Goal: Register for event/course

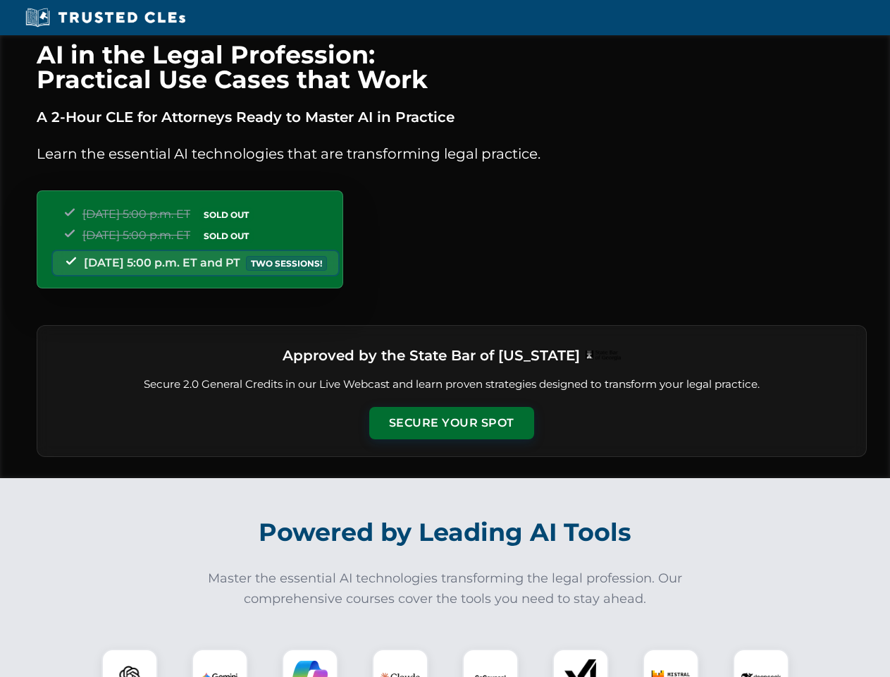
click at [451, 423] on button "Secure Your Spot" at bounding box center [451, 423] width 165 height 32
click at [130, 663] on img at bounding box center [129, 676] width 41 height 41
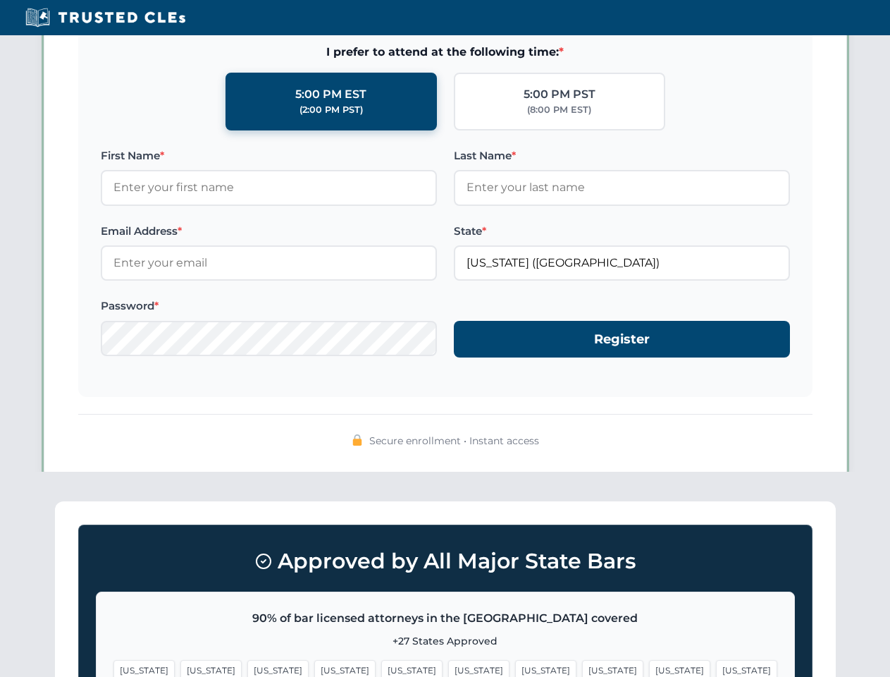
click at [515, 663] on span "[US_STATE]" at bounding box center [545, 670] width 61 height 20
click at [649, 663] on span "[US_STATE]" at bounding box center [679, 670] width 61 height 20
